Goal: Information Seeking & Learning: Learn about a topic

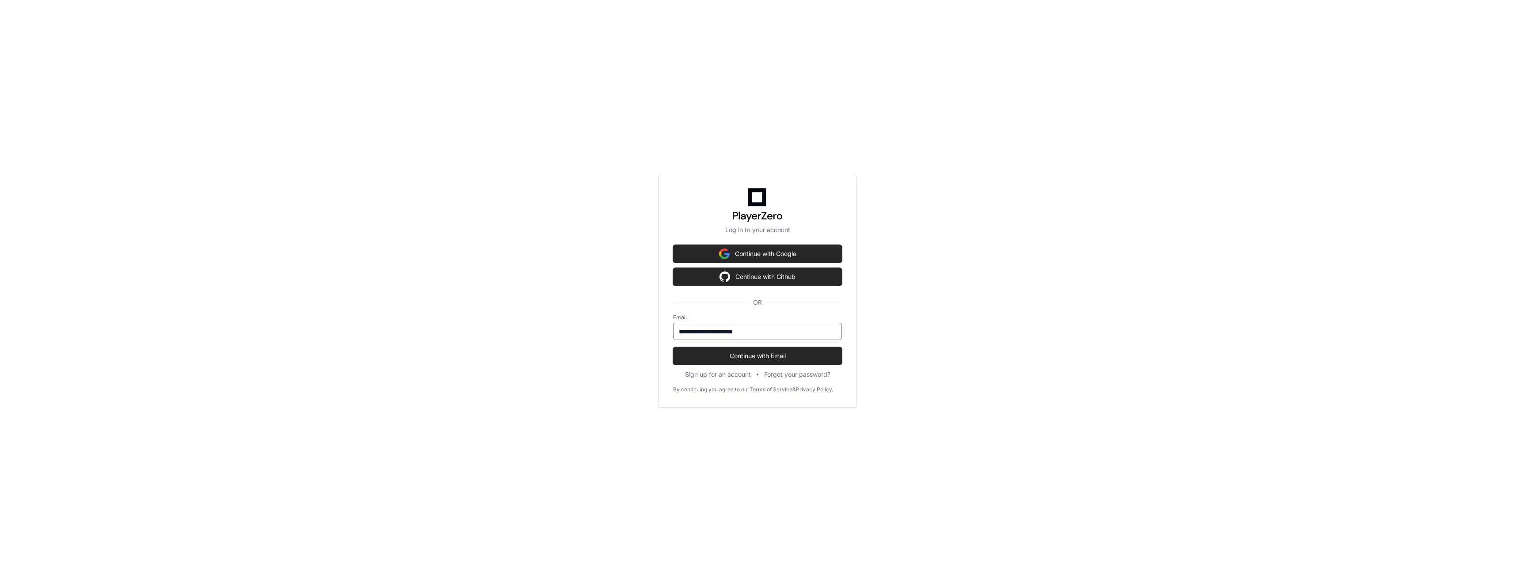
type input "**********"
click at [673, 347] on button "Continue with Email" at bounding box center [757, 356] width 169 height 18
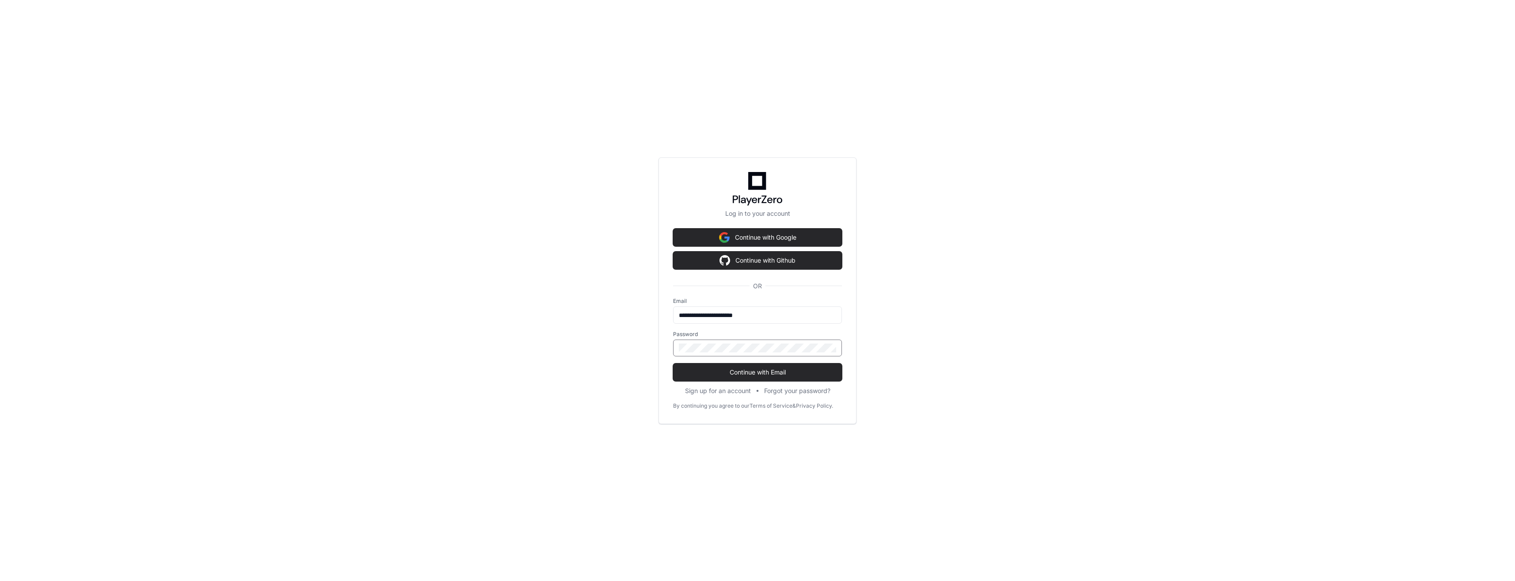
click at [673, 363] on button "Continue with Email" at bounding box center [757, 372] width 169 height 18
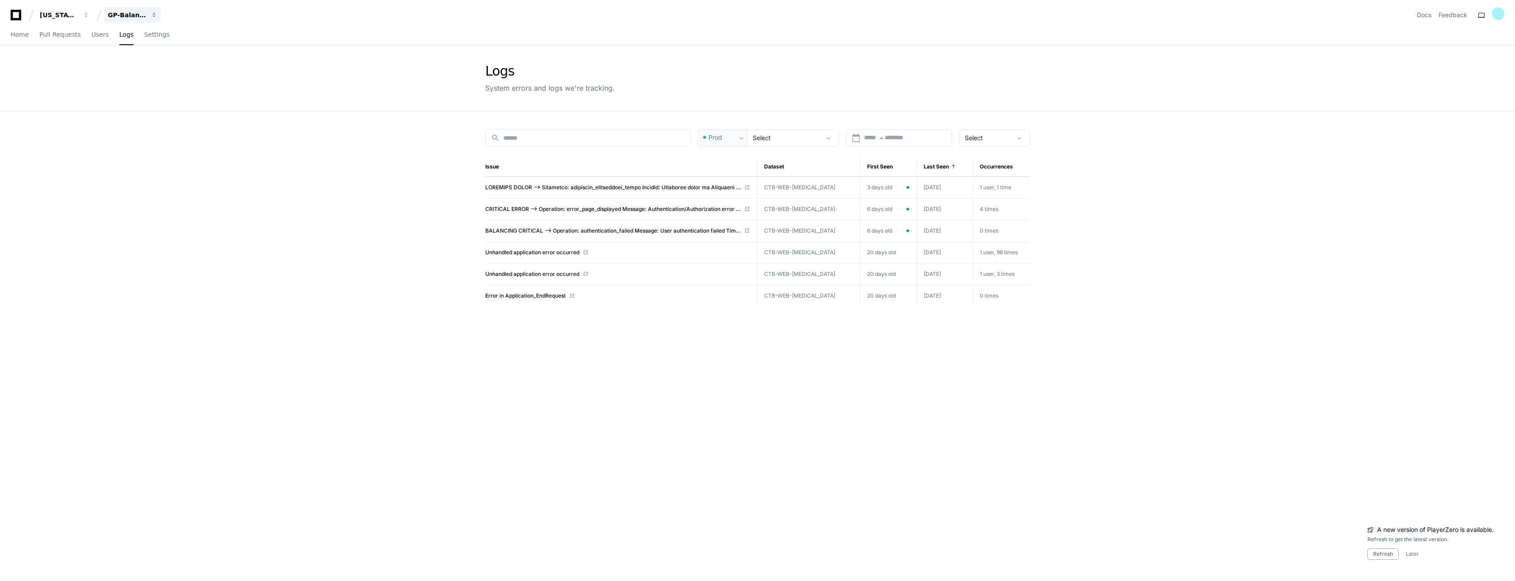
click at [142, 12] on div "GP-Balancing" at bounding box center [127, 15] width 38 height 9
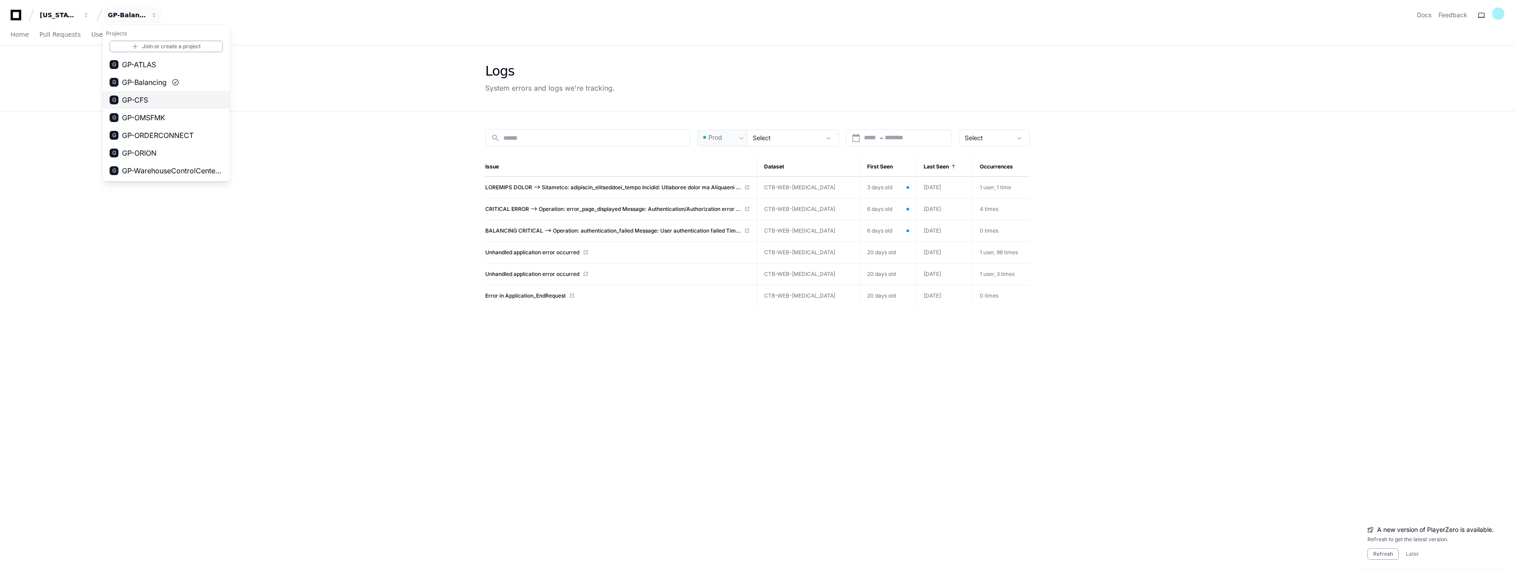
click at [147, 99] on span "GP-CFS" at bounding box center [135, 100] width 26 height 11
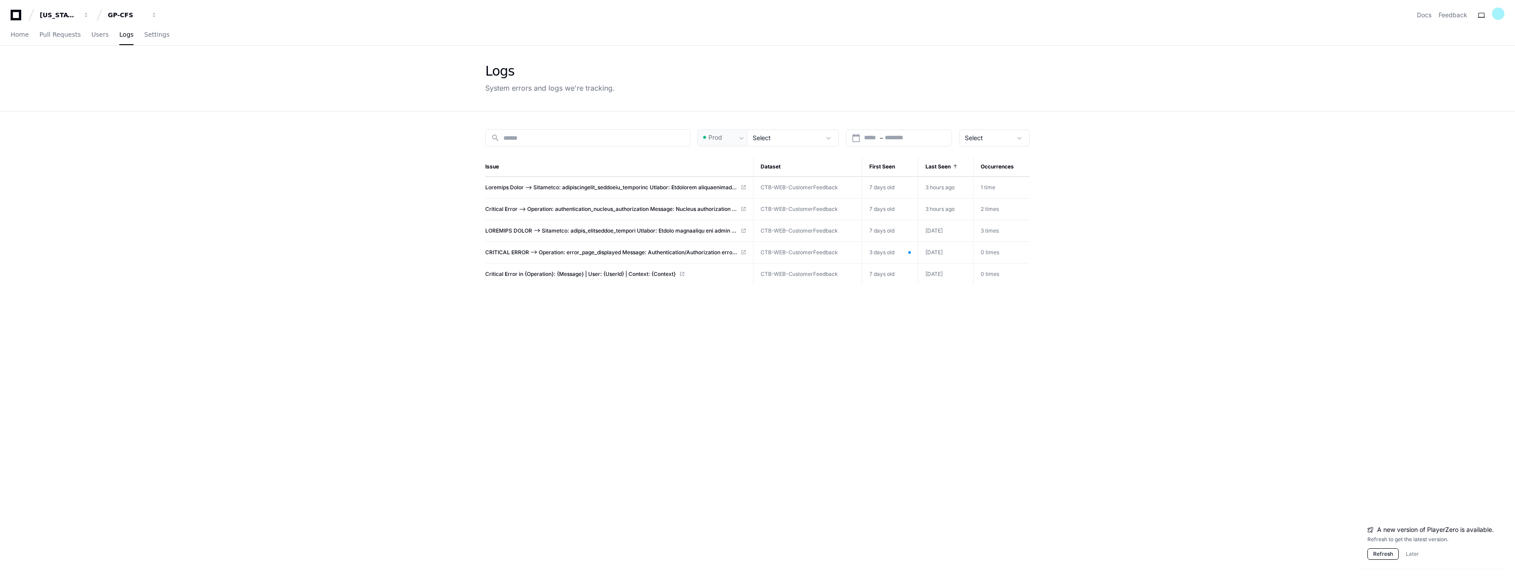
click at [1384, 555] on button "Refresh" at bounding box center [1382, 553] width 31 height 11
click at [576, 346] on div "search Prod Select calendar_today Start – End date Select Issue Dataset First S…" at bounding box center [758, 401] width 566 height 581
click at [318, 316] on app-issue-list-page "Logs System errors and logs we're tracking. search Prod Select calendar_today S…" at bounding box center [757, 369] width 1515 height 646
click at [319, 316] on app-issue-list-page "Logs System errors and logs we're tracking. search Prod Select calendar_today S…" at bounding box center [757, 369] width 1515 height 646
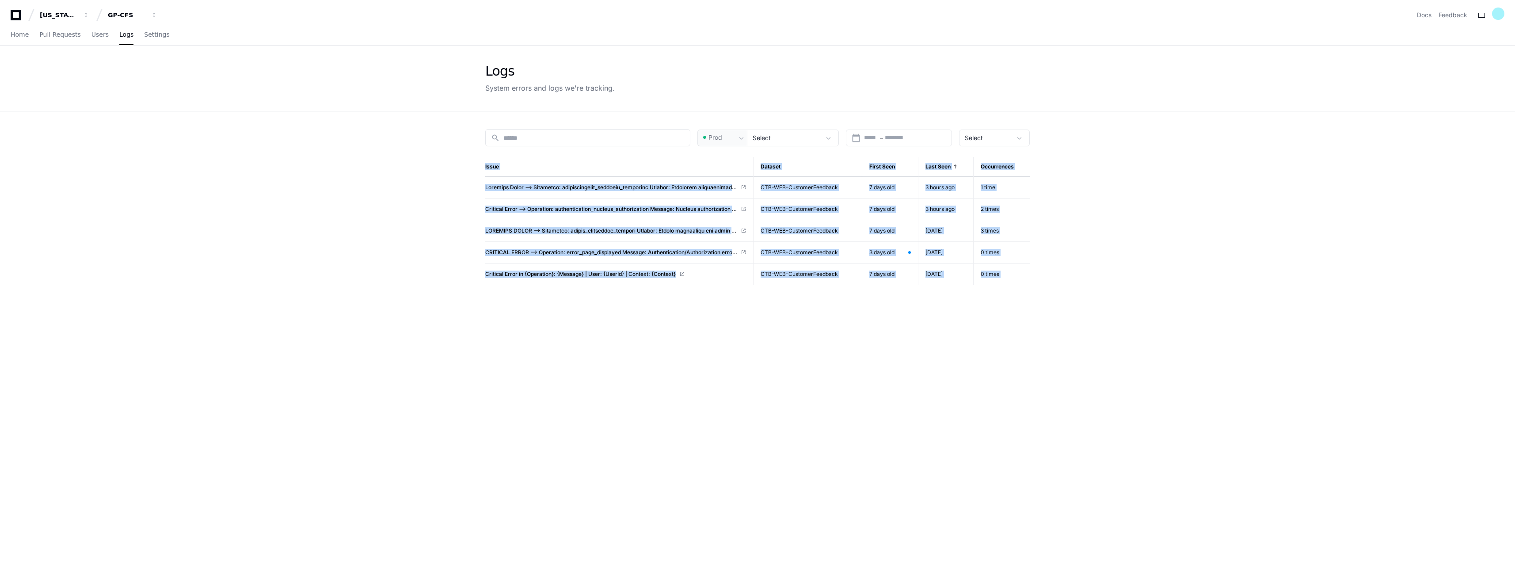
click at [319, 316] on app-issue-list-page "Logs System errors and logs we're tracking. search Prod Select calendar_today S…" at bounding box center [757, 369] width 1515 height 646
click at [685, 361] on div "search Prod Select calendar_today Start – End date Select Issue Dataset First S…" at bounding box center [758, 401] width 566 height 581
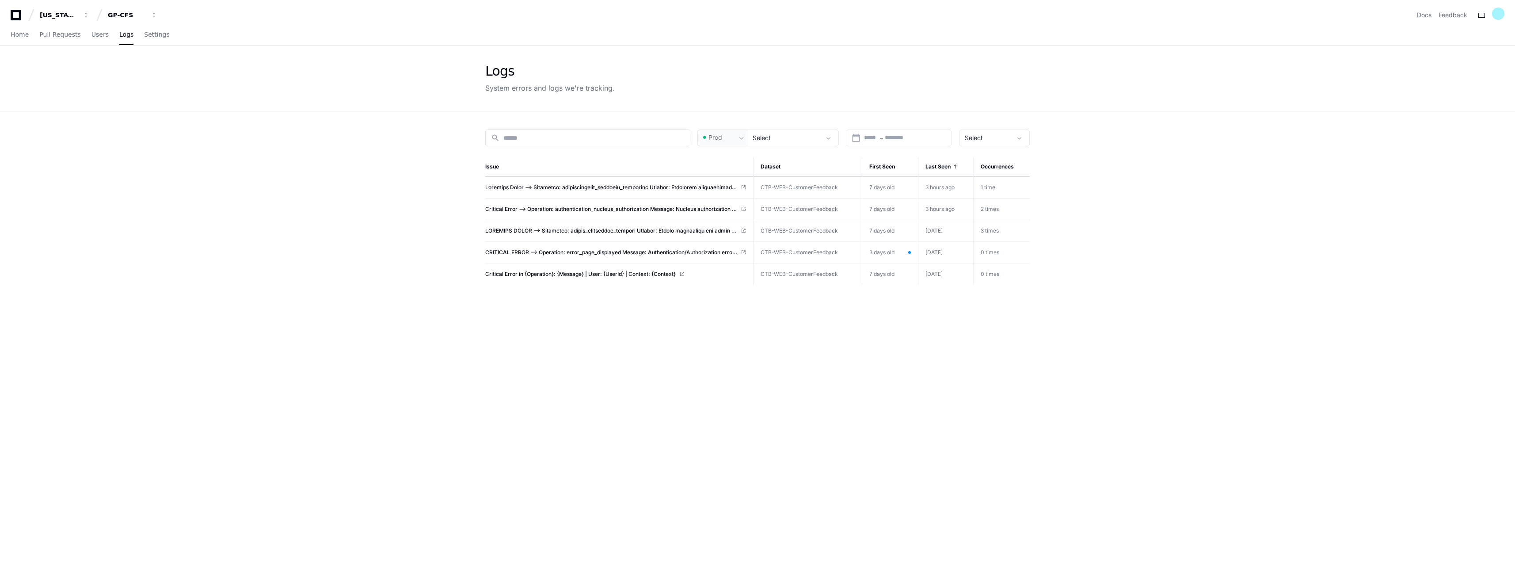
click at [820, 357] on div "search Prod Select calendar_today Start – End date Select Issue Dataset First S…" at bounding box center [758, 401] width 566 height 581
click at [691, 185] on span at bounding box center [611, 187] width 252 height 7
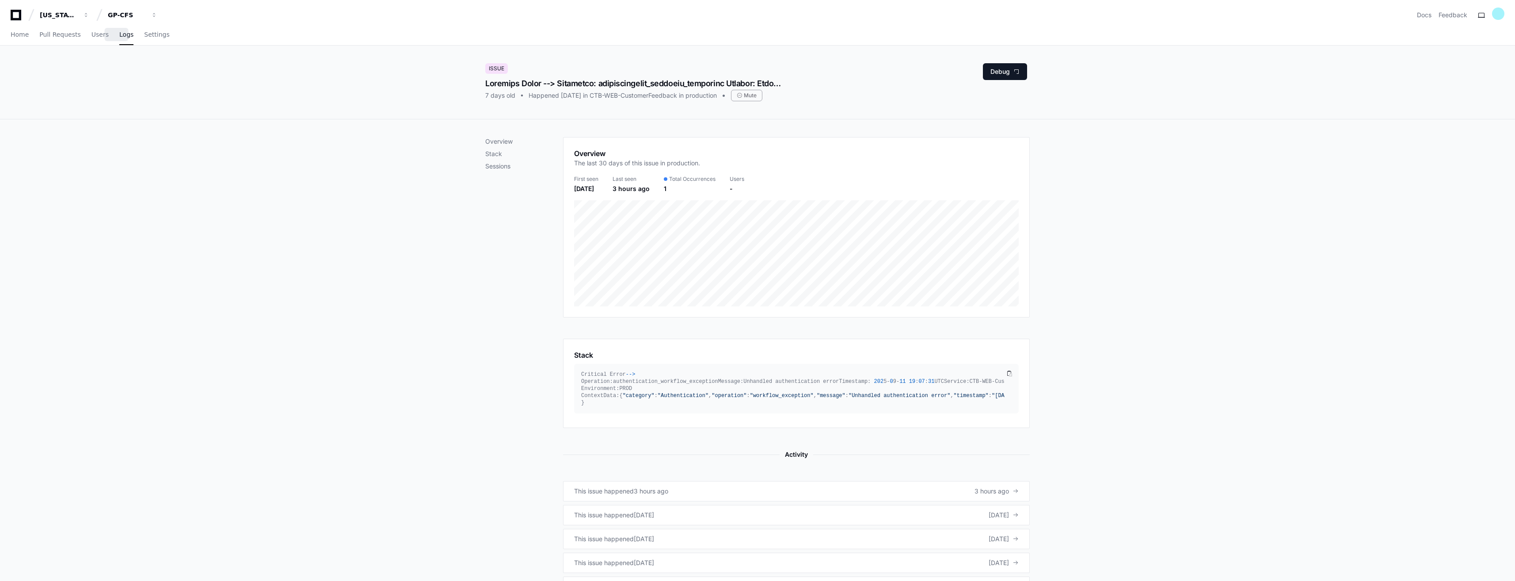
click at [119, 36] on span "Logs" at bounding box center [126, 34] width 14 height 5
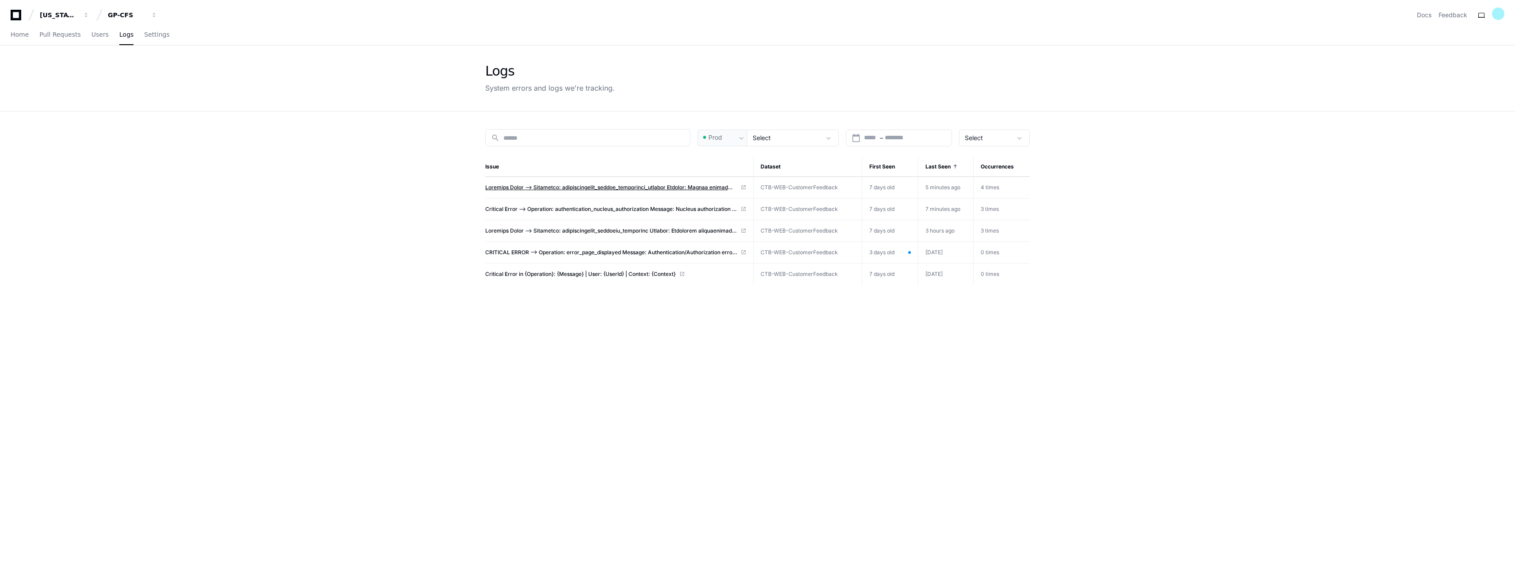
click at [585, 189] on span at bounding box center [611, 187] width 252 height 7
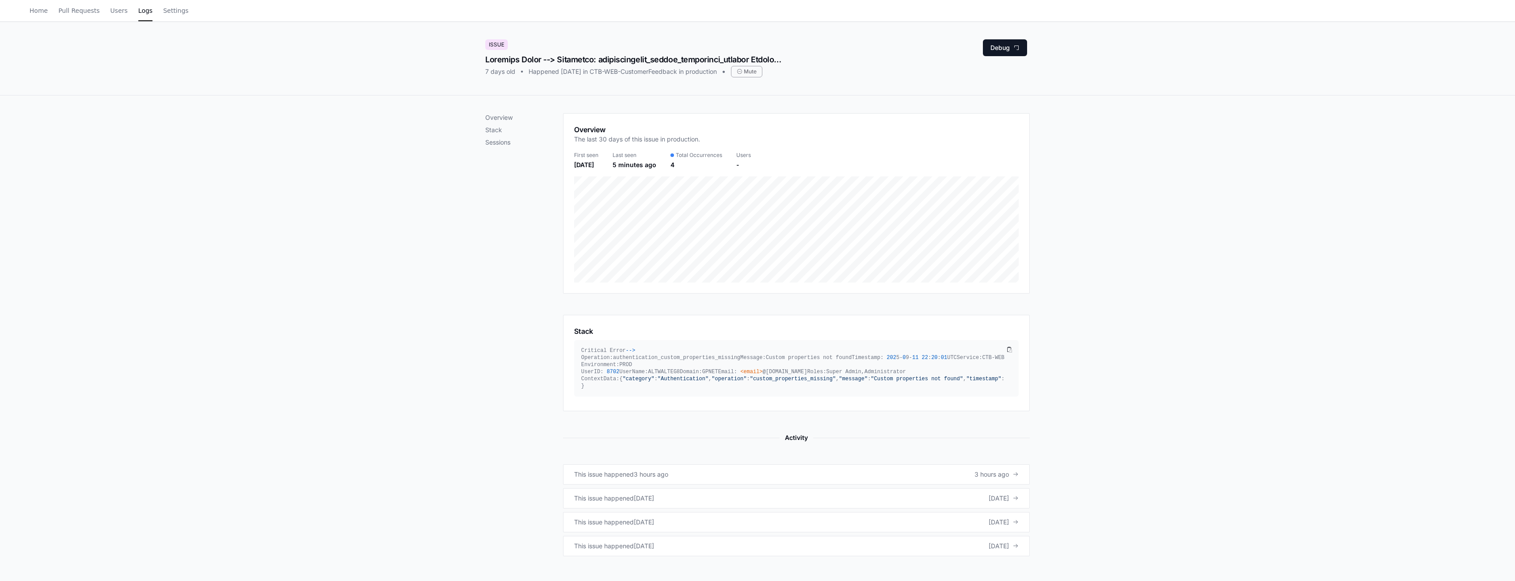
scroll to position [88, 0]
